Goal: Task Accomplishment & Management: Manage account settings

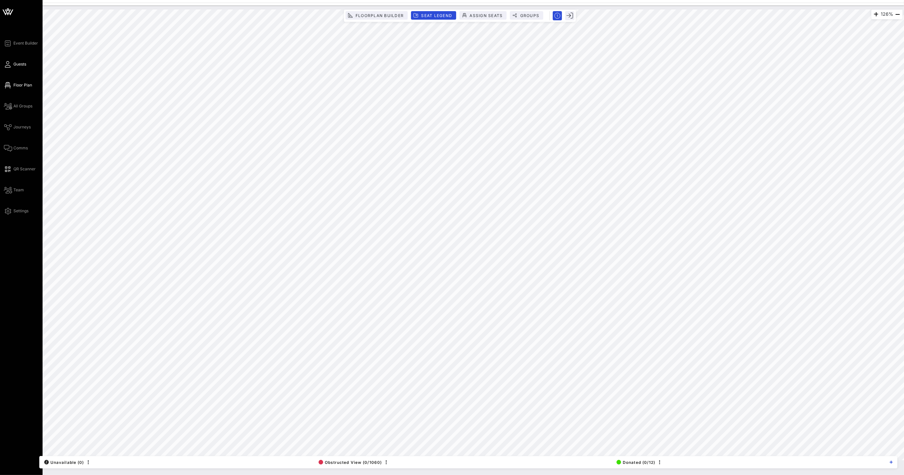
click at [9, 65] on icon at bounding box center [8, 64] width 8 height 1
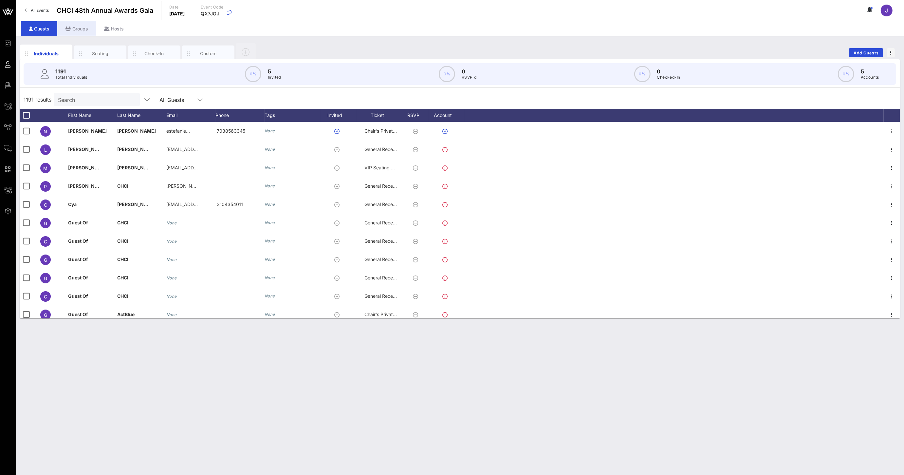
click at [89, 32] on div "Groups" at bounding box center [76, 28] width 39 height 15
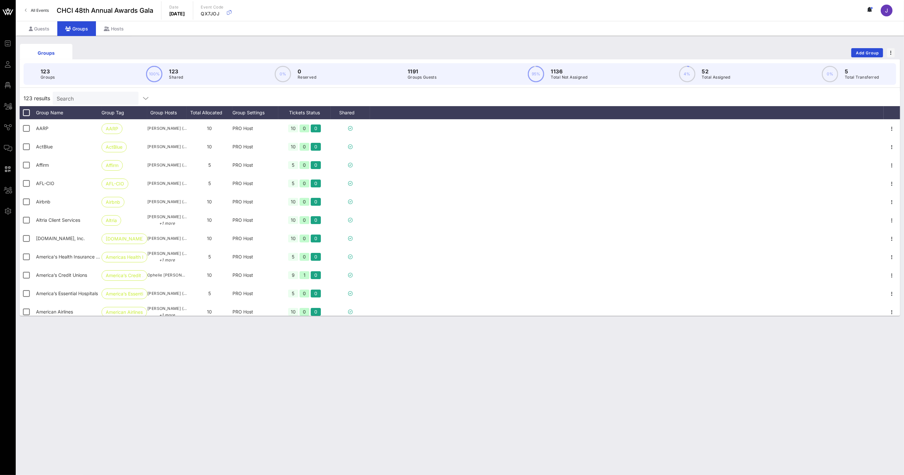
click at [103, 100] on input "Search" at bounding box center [95, 98] width 77 height 9
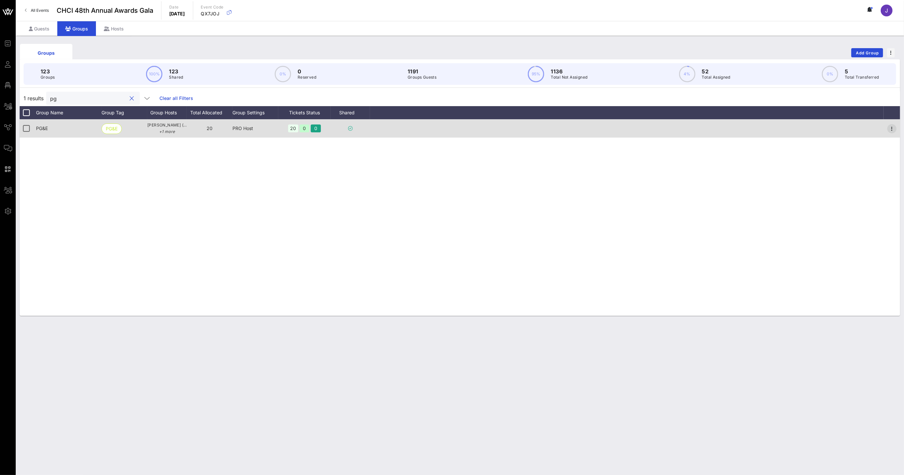
type input "pg"
click at [892, 130] on icon "button" at bounding box center [892, 129] width 8 height 8
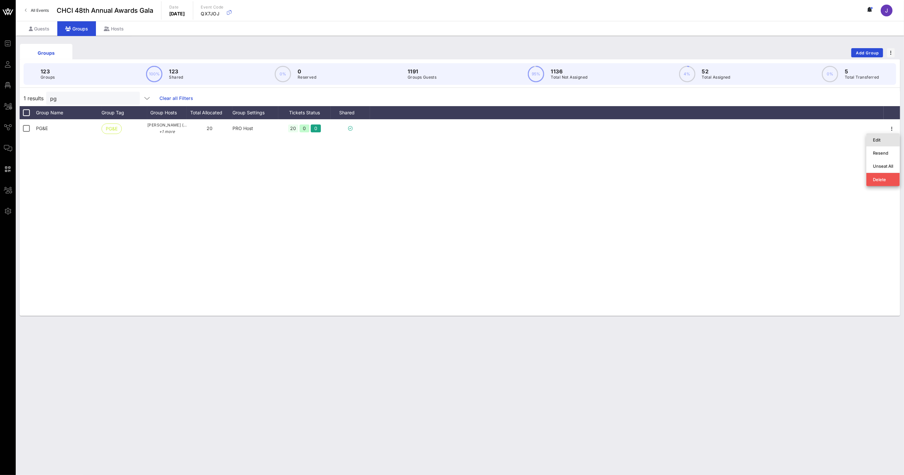
click at [872, 140] on div "Edit" at bounding box center [882, 139] width 33 height 13
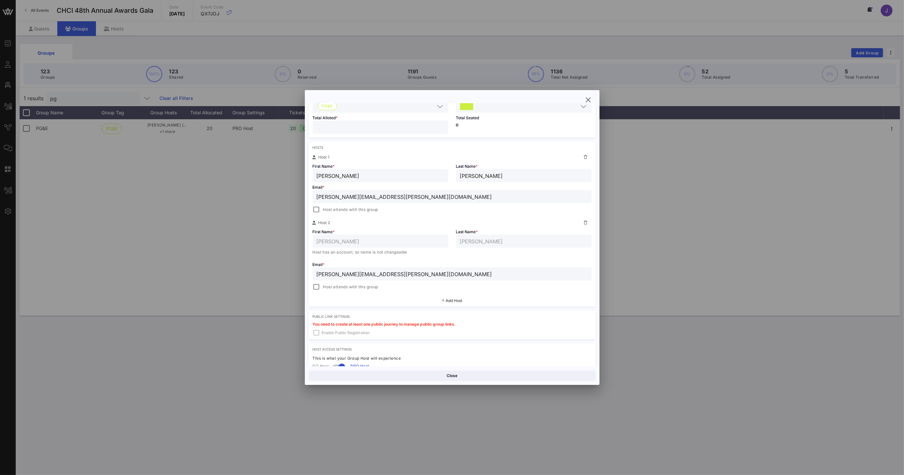
scroll to position [70, 0]
click at [451, 299] on span "Add Host" at bounding box center [454, 299] width 17 height 5
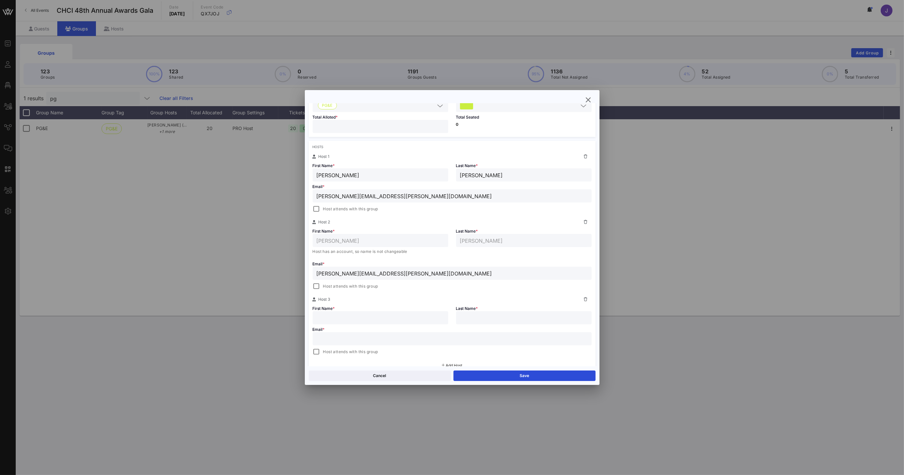
paste input "mailto:[EMAIL_ADDRESS][DOMAIN_NAME]"
drag, startPoint x: 333, startPoint y: 339, endPoint x: 262, endPoint y: 333, distance: 71.3
click at [273, 334] on div "Event Builder Guests Floor Plan All Groups Journeys Comms QR Scanner Team Setti…" at bounding box center [452, 237] width 904 height 475
type input "[EMAIL_ADDRESS][DOMAIN_NAME]"
click at [361, 320] on input "text" at bounding box center [381, 317] width 128 height 9
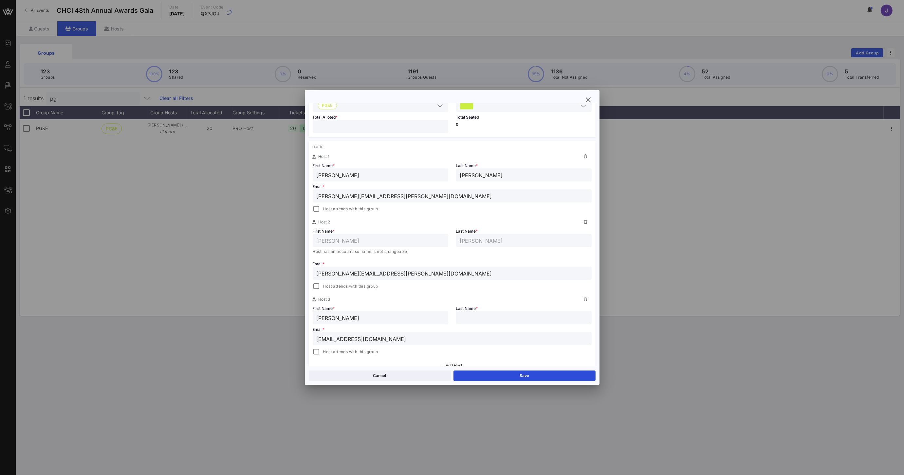
type input "[PERSON_NAME]"
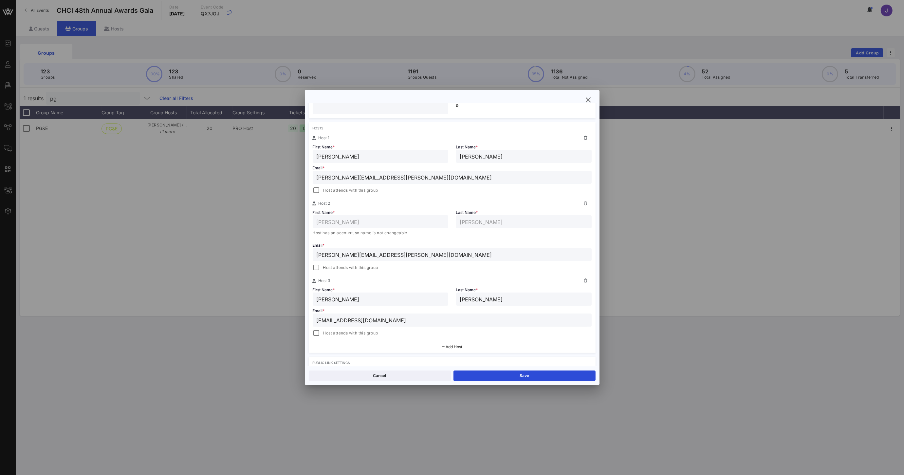
scroll to position [97, 0]
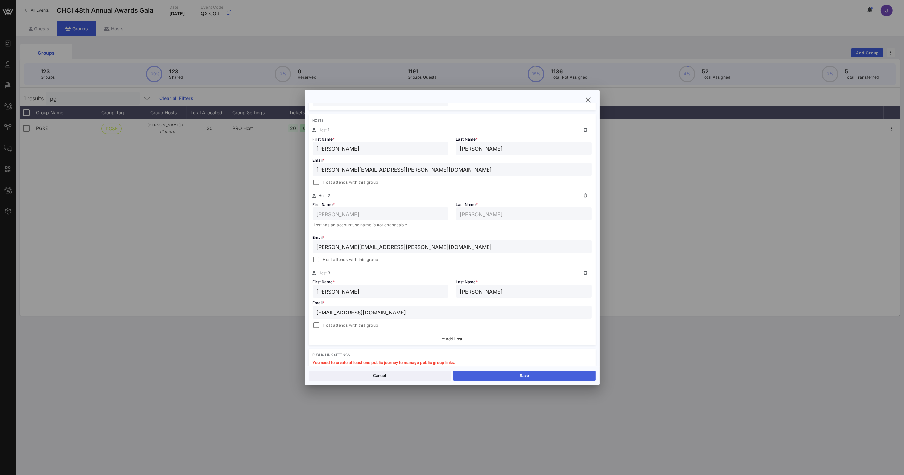
type input "[PERSON_NAME]"
click at [498, 376] on button "Save" at bounding box center [525, 375] width 142 height 10
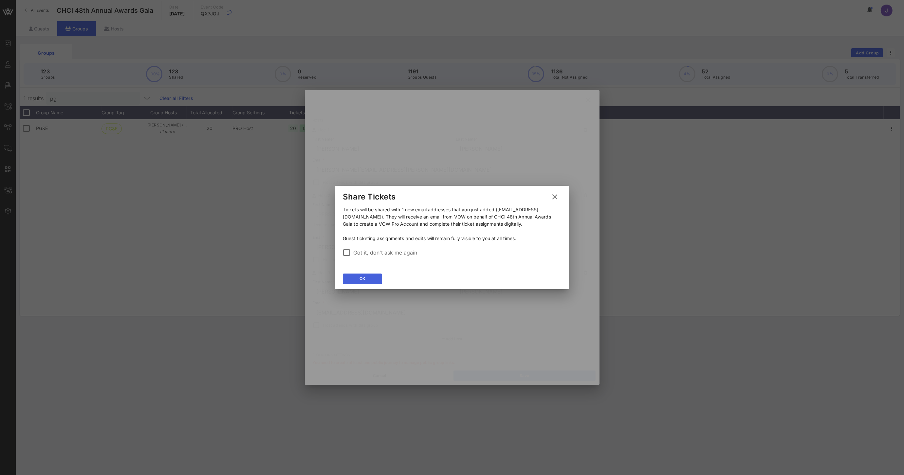
click at [370, 281] on button "OK" at bounding box center [362, 278] width 39 height 10
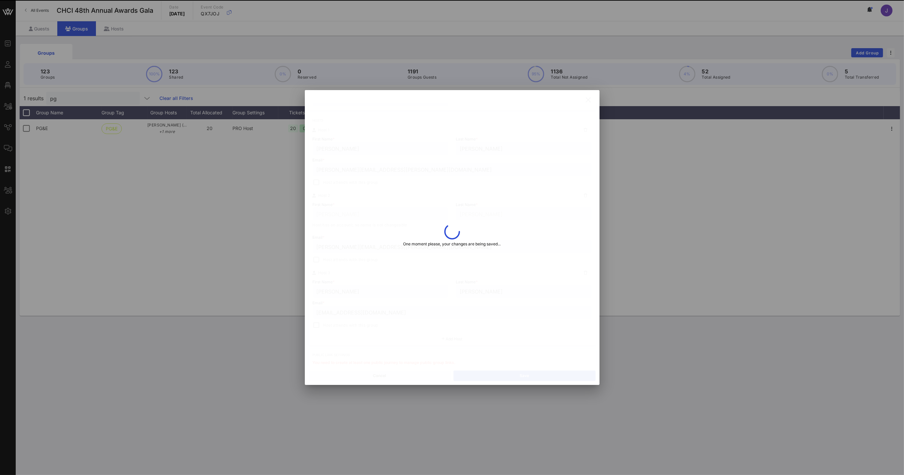
type input "[PERSON_NAME]"
type input "C"
type input "[EMAIL_ADDRESS][DOMAIN_NAME]"
type input "[PERSON_NAME]"
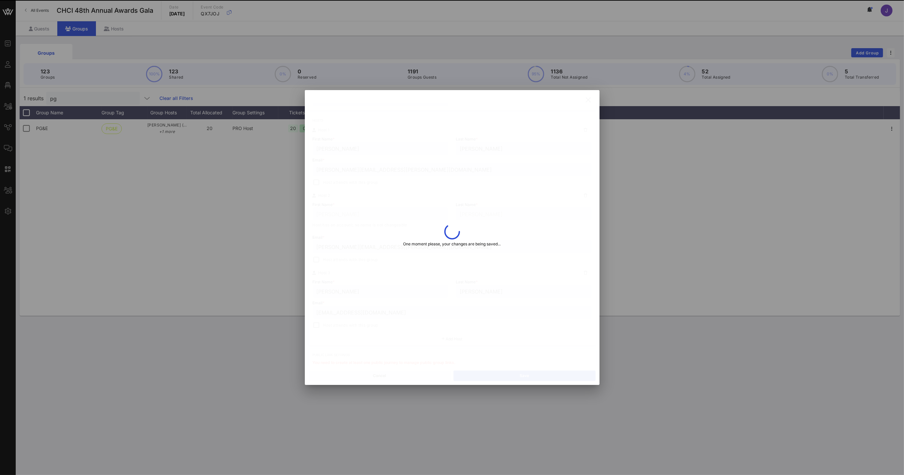
type input "[PERSON_NAME][EMAIL_ADDRESS][PERSON_NAME][DOMAIN_NAME]"
type input "[PERSON_NAME]"
type input "[PERSON_NAME][EMAIL_ADDRESS][PERSON_NAME][DOMAIN_NAME]"
